Goal: Task Accomplishment & Management: Use online tool/utility

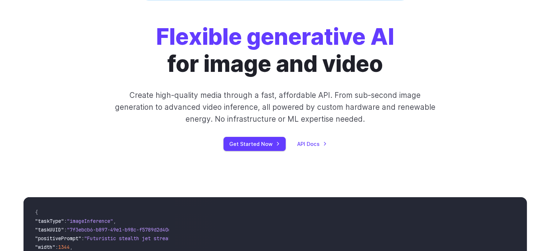
click at [19, 117] on div "Flexible generative AI for image and video Create high-quality media through a …" at bounding box center [275, 88] width 521 height 128
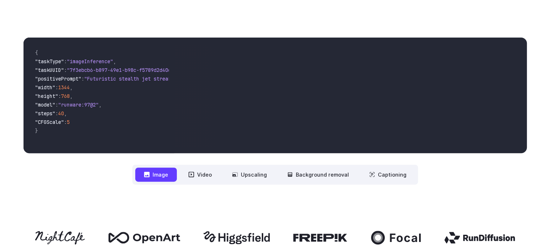
scroll to position [240, 0]
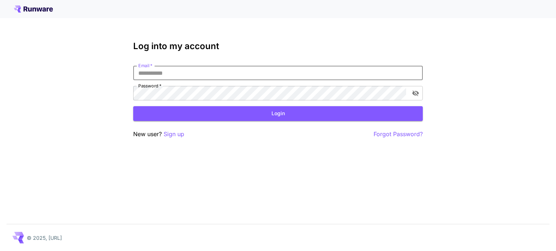
click at [193, 78] on input "Email   *" at bounding box center [277, 73] width 289 height 14
click at [158, 71] on input "Email   *" at bounding box center [277, 73] width 289 height 14
click at [203, 73] on input "Email   *" at bounding box center [277, 73] width 289 height 14
click at [175, 69] on input "Email   *" at bounding box center [277, 73] width 289 height 14
click at [177, 139] on p "Sign up" at bounding box center [174, 134] width 21 height 9
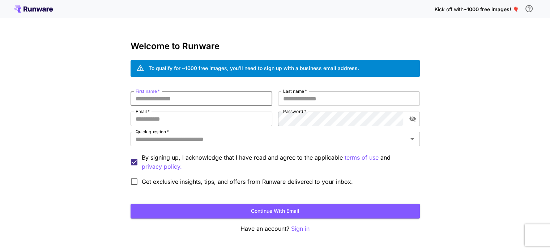
click at [176, 99] on input "First name   *" at bounding box center [202, 99] width 142 height 14
type input "********"
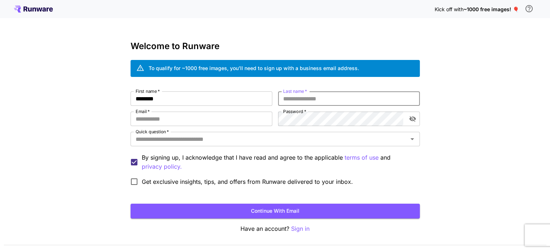
click at [297, 104] on input "Last name   *" at bounding box center [349, 99] width 142 height 14
type input "****"
click at [520, 161] on div "Kick off with ~1000 free images! 🎈 Welcome to Runware To qualify for ~1000 free…" at bounding box center [275, 136] width 550 height 272
click at [221, 118] on input "Email   *" at bounding box center [202, 119] width 142 height 14
click at [163, 117] on input "Email   *" at bounding box center [202, 119] width 142 height 14
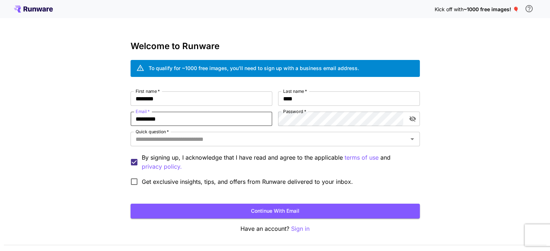
type input "**********"
click at [411, 118] on icon "toggle password visibility" at bounding box center [412, 119] width 7 height 6
click at [258, 130] on div "**********" at bounding box center [275, 141] width 289 height 98
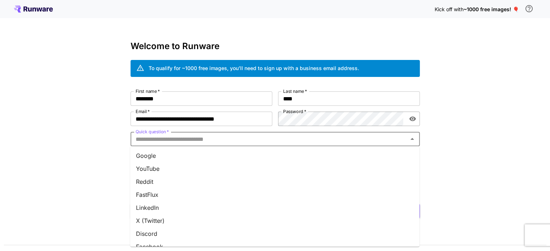
click at [254, 134] on input "Quick question   *" at bounding box center [269, 139] width 273 height 10
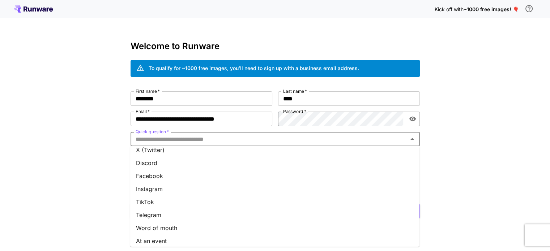
scroll to position [100, 0]
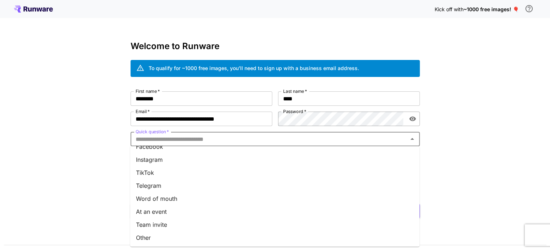
click at [198, 195] on li "Word of mouth" at bounding box center [274, 198] width 289 height 13
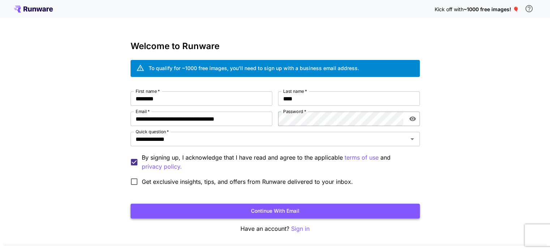
click at [253, 211] on button "Continue with email" at bounding box center [275, 211] width 289 height 15
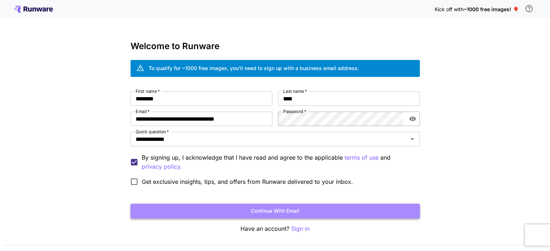
click at [292, 209] on button "Continue with email" at bounding box center [275, 211] width 289 height 15
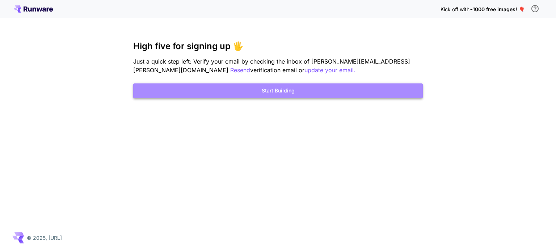
click at [271, 89] on button "Start Building" at bounding box center [277, 91] width 289 height 15
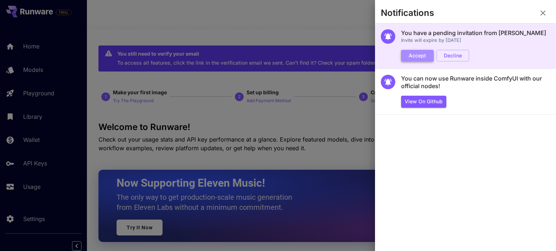
click at [420, 56] on button "Accept" at bounding box center [417, 56] width 33 height 12
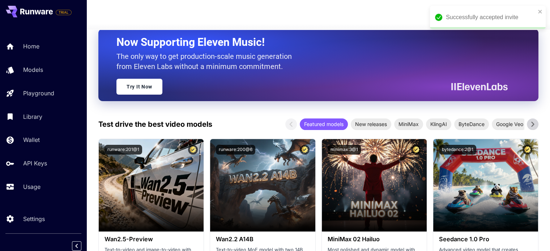
scroll to position [140, 0]
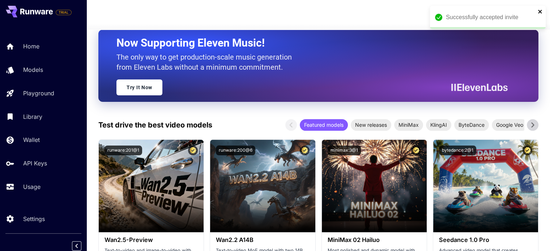
click at [538, 14] on icon "close" at bounding box center [540, 12] width 5 height 6
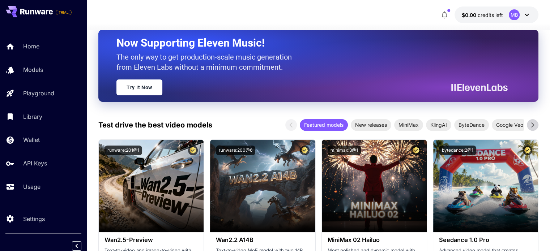
click at [521, 14] on div "MB" at bounding box center [520, 14] width 22 height 11
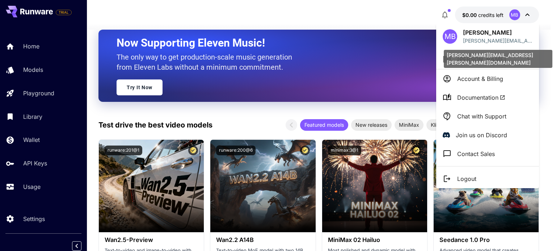
click at [491, 57] on div "[PERSON_NAME][EMAIL_ADDRESS][PERSON_NAME][DOMAIN_NAME]" at bounding box center [498, 59] width 109 height 18
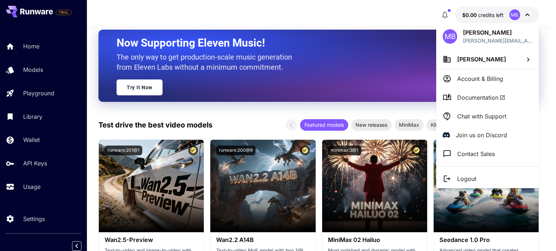
click at [527, 61] on icon at bounding box center [527, 59] width 9 height 9
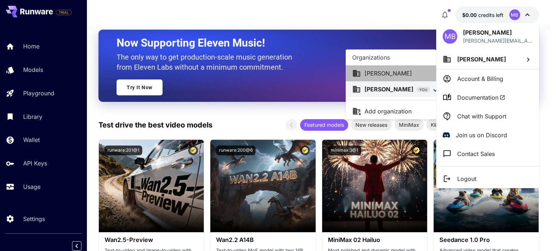
click at [391, 72] on p "[PERSON_NAME]" at bounding box center [387, 73] width 47 height 9
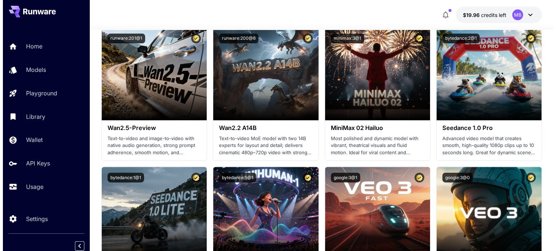
scroll to position [218, 0]
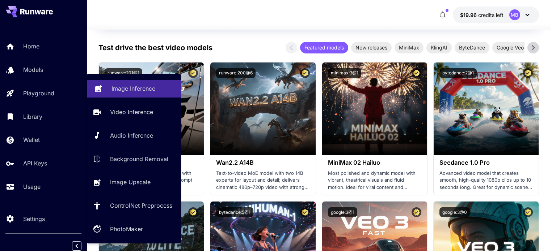
click at [132, 92] on p "Image Inference" at bounding box center [133, 88] width 44 height 9
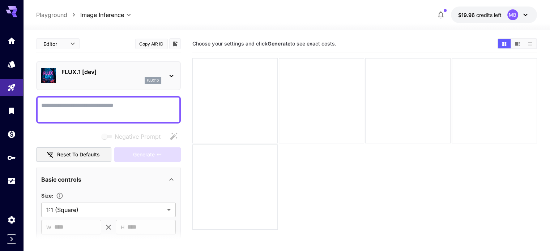
click at [157, 74] on p "FLUX.1 [dev]" at bounding box center [111, 72] width 100 height 9
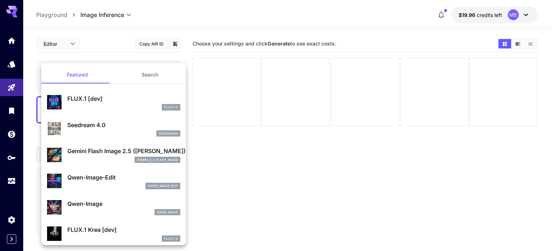
click at [225, 175] on div at bounding box center [278, 125] width 556 height 251
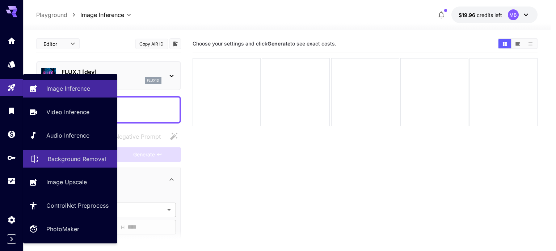
click at [74, 165] on link "Background Removal" at bounding box center [70, 159] width 94 height 18
type input "**********"
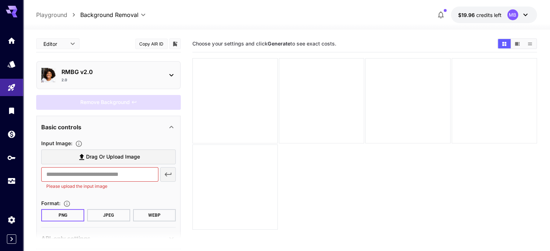
click at [96, 72] on p "RMBG v2.0" at bounding box center [111, 72] width 100 height 9
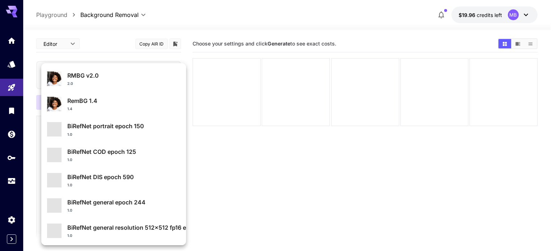
click at [102, 54] on div at bounding box center [278, 125] width 556 height 251
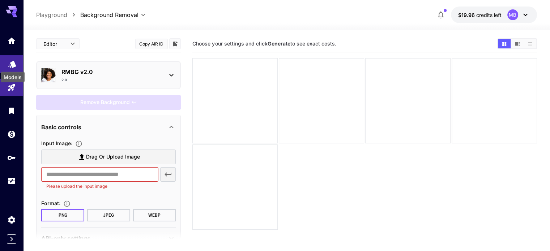
click at [10, 63] on icon "Models" at bounding box center [12, 62] width 9 height 9
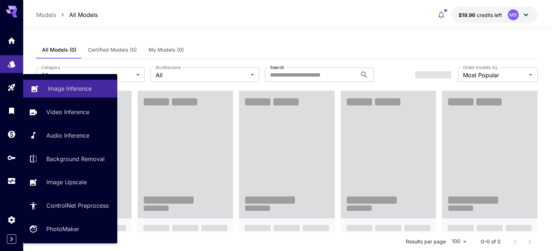
click at [63, 89] on p "Image Inference" at bounding box center [70, 88] width 44 height 9
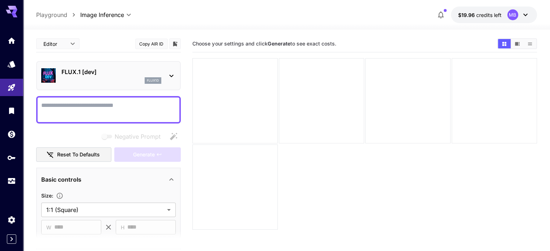
click at [142, 80] on div "flux1d" at bounding box center [111, 80] width 100 height 7
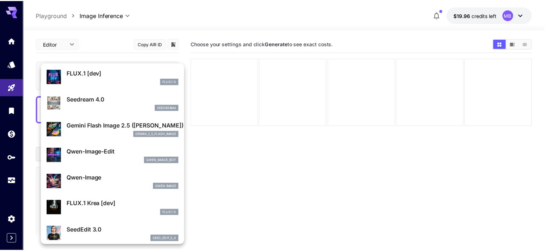
scroll to position [26, 0]
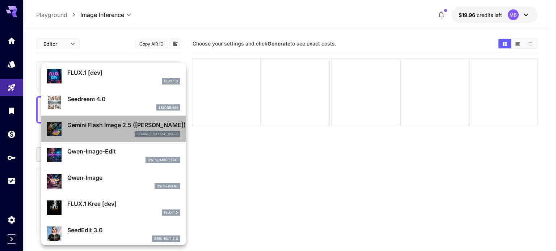
click at [137, 127] on p "Gemini Flash Image 2.5 ([PERSON_NAME])" at bounding box center [123, 125] width 113 height 9
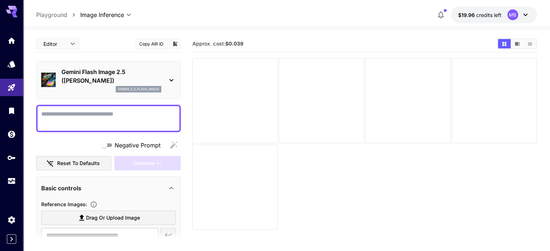
click at [243, 186] on section "Approx. cost: $0.039" at bounding box center [364, 160] width 344 height 251
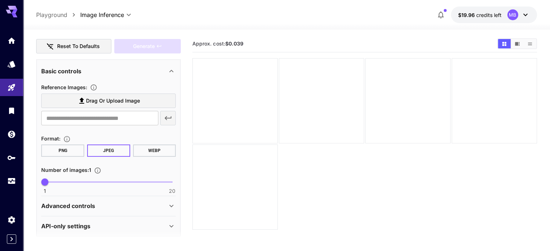
scroll to position [118, 0]
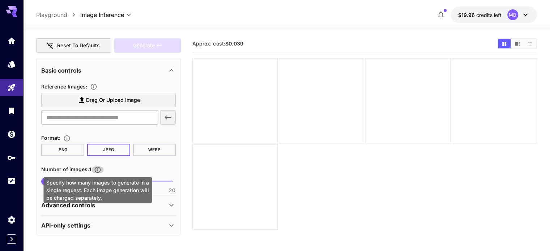
click at [94, 168] on icon "Specify how many images to generate in a single request. Each image generation …" at bounding box center [97, 169] width 7 height 7
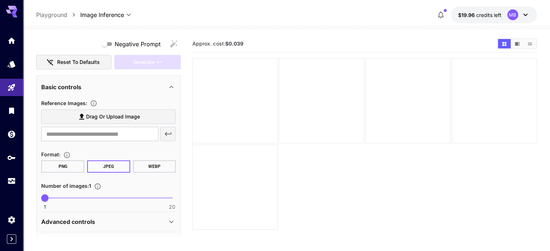
scroll to position [116, 0]
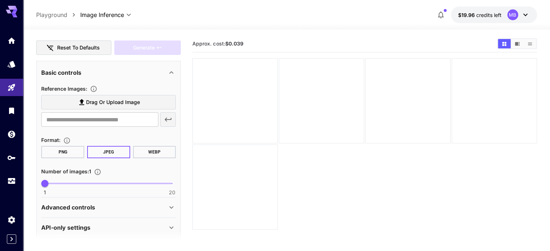
click at [104, 203] on div "Advanced controls" at bounding box center [104, 207] width 126 height 9
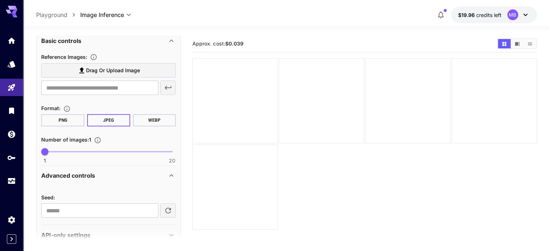
scroll to position [161, 0]
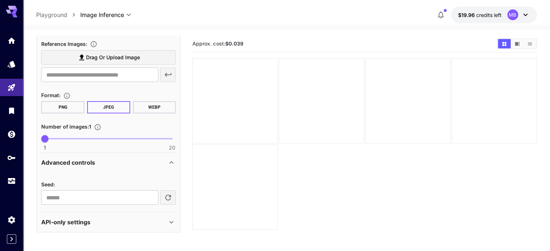
click at [97, 229] on div "API-only settings" at bounding box center [108, 222] width 135 height 17
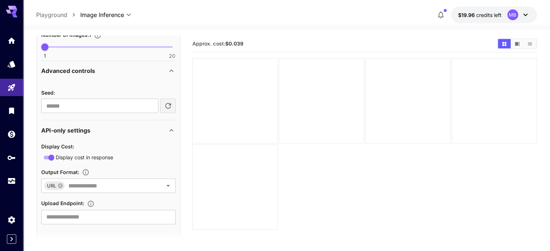
scroll to position [258, 0]
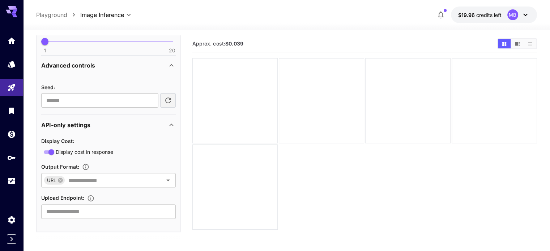
click at [92, 151] on span "Display cost in response" at bounding box center [85, 152] width 58 height 8
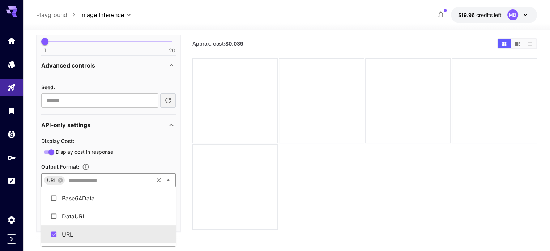
click at [97, 183] on input "text" at bounding box center [108, 180] width 87 height 10
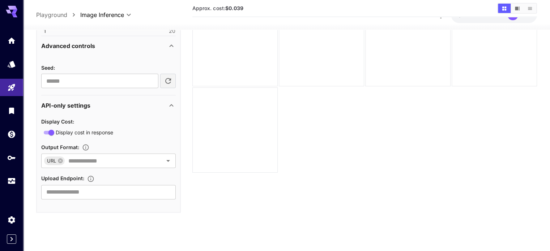
click at [168, 109] on div "API-only settings" at bounding box center [108, 105] width 135 height 17
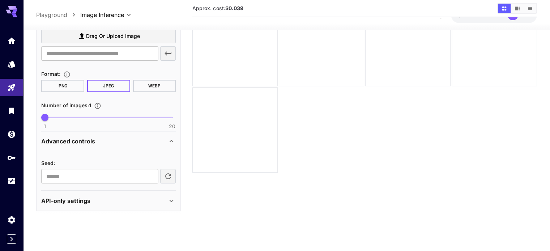
scroll to position [161, 0]
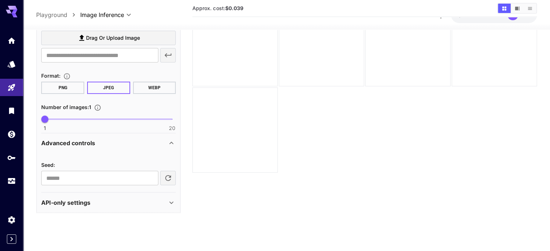
click at [169, 201] on icon at bounding box center [171, 203] width 9 height 9
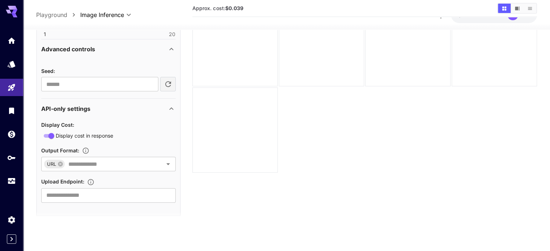
scroll to position [258, 0]
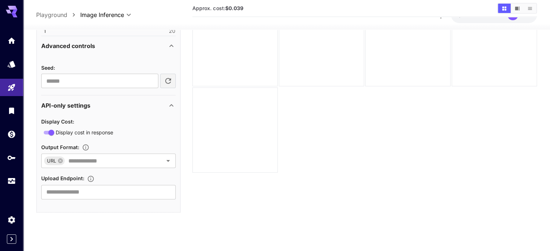
click at [119, 183] on section "Upload Endpoint : ​" at bounding box center [108, 186] width 135 height 25
click at [117, 185] on input "text" at bounding box center [108, 192] width 135 height 14
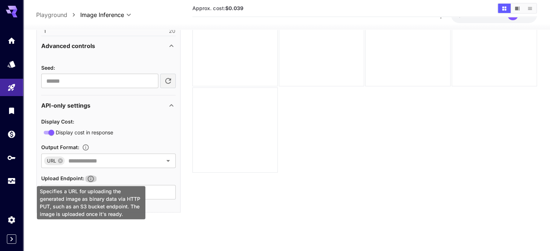
click at [90, 176] on icon "Specifies a URL for uploading the generated image as binary data via HTTP PUT, …" at bounding box center [90, 178] width 7 height 7
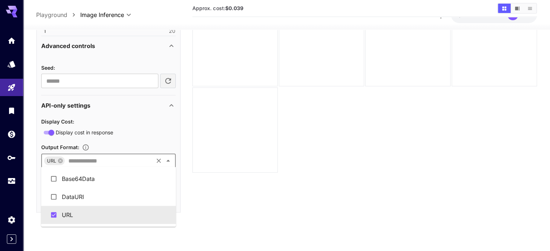
click at [149, 156] on input "text" at bounding box center [108, 161] width 87 height 10
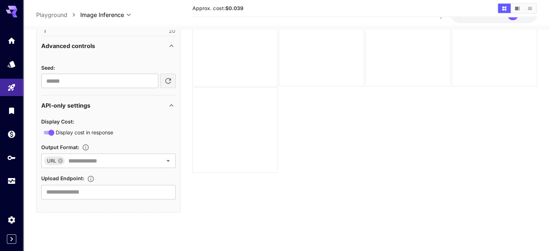
click at [150, 141] on div "Display Cost : Display cost in response Output Format : URL ​ Upload Endpoint :…" at bounding box center [108, 158] width 135 height 82
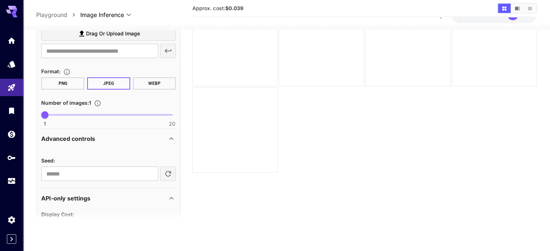
scroll to position [165, 0]
